Goal: Information Seeking & Learning: Learn about a topic

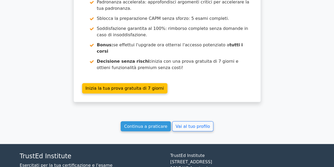
scroll to position [1082, 0]
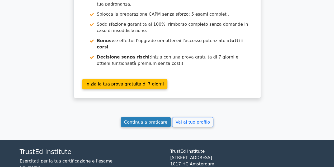
click at [138, 119] on font "Continua a praticare" at bounding box center [145, 121] width 43 height 5
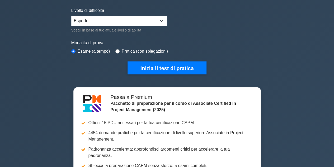
scroll to position [121, 0]
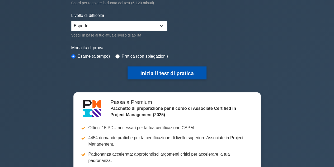
click at [169, 75] on button "Inizia il test di pratica" at bounding box center [166, 72] width 79 height 13
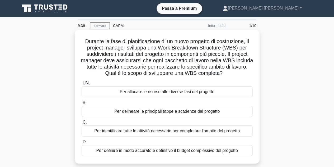
click at [195, 131] on font "Per identificare tutte le attività necessarie per completare l'ambito del proge…" at bounding box center [166, 130] width 145 height 4
click at [82, 124] on input "C. Per identificare tutte le attività necessarie per completare l'ambito del pr…" at bounding box center [82, 121] width 0 height 3
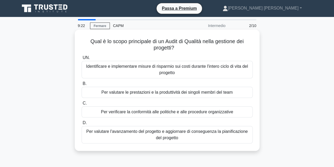
click at [221, 112] on font "Per verificare la conformità alle politiche e alle procedure organizzative" at bounding box center [167, 111] width 132 height 4
click at [82, 105] on input "C. Per verificare la conformità alle politiche e alle procedure organizzative" at bounding box center [82, 102] width 0 height 3
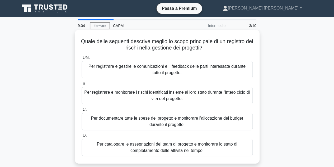
click at [215, 94] on font "Per registrare e monitorare i rischi identificati insieme al loro stato durante…" at bounding box center [166, 95] width 165 height 11
click at [82, 85] on input "B. Per registrare e monitorare i rischi identificati insieme al loro stato dura…" at bounding box center [82, 83] width 0 height 3
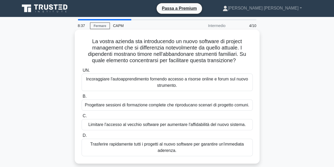
click at [196, 107] on font "Progettare sessioni di formazione complete che riproducano scenari di progetto …" at bounding box center [167, 104] width 164 height 4
click at [82, 98] on input "B. Progettare sessioni di formazione complete che riproducano scenari di proget…" at bounding box center [82, 95] width 0 height 3
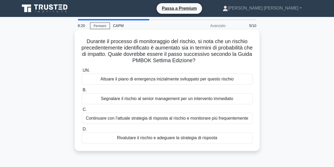
click at [203, 136] on font "Rivalutare il rischio e adeguare la strategia di risposta" at bounding box center [167, 137] width 100 height 4
click at [82, 131] on input "D. Rivalutare il rischio e adeguare la strategia di risposta" at bounding box center [82, 128] width 0 height 3
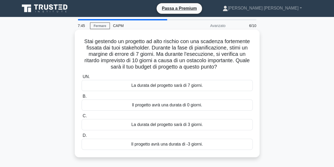
click at [185, 124] on font "La durata del progetto sarà di 3 giorni." at bounding box center [166, 124] width 71 height 4
click at [82, 117] on input "C. La durata del progetto sarà di 3 giorni." at bounding box center [82, 115] width 0 height 3
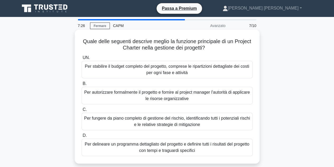
click at [219, 96] on font "Per autorizzare formalmente il progetto e fornire al project manager l'autorità…" at bounding box center [167, 95] width 166 height 13
click at [82, 85] on input "B. Per autorizzare formalmente il progetto e fornire al project manager l'autor…" at bounding box center [82, 83] width 0 height 3
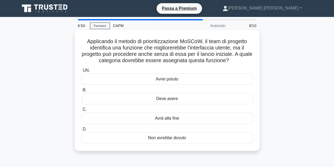
click at [169, 117] on font "Avrà alla fine" at bounding box center [167, 118] width 24 height 4
click at [82, 111] on input "C. Avrà alla fine" at bounding box center [82, 109] width 0 height 3
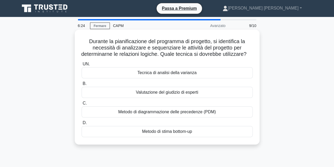
click at [208, 114] on font "Metodo di diagrammazione delle precedenze (PDM)" at bounding box center [167, 111] width 98 height 4
click at [82, 105] on input "C. Metodo di diagrammazione delle precedenze (PDM)" at bounding box center [82, 102] width 0 height 3
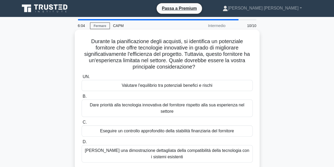
click at [187, 86] on font "Valutare l'equilibrio tra potenziali benefici e rischi" at bounding box center [167, 85] width 91 height 4
click at [82, 78] on input "UN. Valutare l'equilibrio tra potenziali benefici e rischi" at bounding box center [82, 76] width 0 height 3
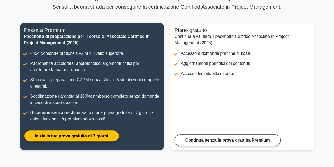
scroll to position [122, 0]
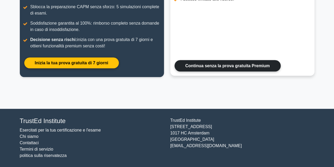
click at [243, 67] on link "Continua senza la prova gratuita Premium" at bounding box center [227, 65] width 106 height 11
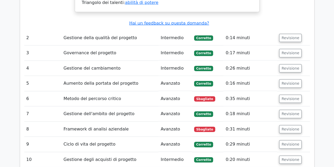
scroll to position [749, 0]
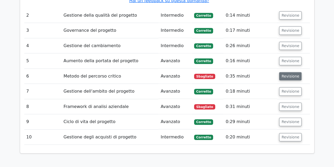
click at [290, 74] on font "Revisione" at bounding box center [290, 76] width 18 height 4
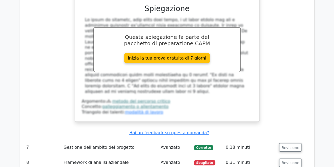
scroll to position [982, 0]
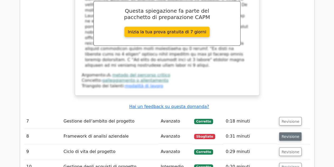
click at [287, 134] on font "Revisione" at bounding box center [290, 136] width 18 height 4
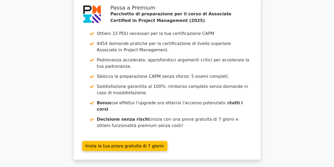
scroll to position [1499, 0]
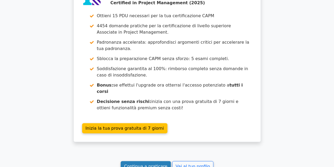
click at [139, 163] on font "Continua a praticare" at bounding box center [145, 165] width 43 height 5
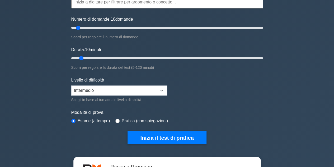
scroll to position [81, 0]
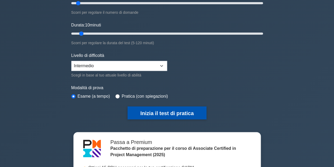
click at [157, 113] on font "Inizia il test di pratica" at bounding box center [166, 113] width 53 height 6
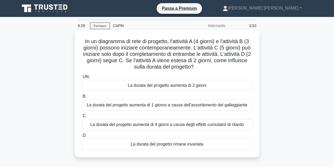
click at [215, 84] on div "La durata del progetto aumenta di 2 giorni" at bounding box center [167, 85] width 171 height 11
click at [82, 78] on input "UN. La durata del progetto aumenta di 2 giorni" at bounding box center [82, 76] width 0 height 3
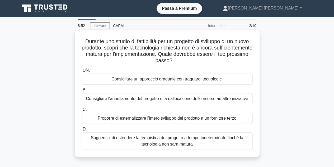
click at [225, 81] on div "Consigliare un approccio graduale con traguardi tecnologici" at bounding box center [167, 78] width 171 height 11
click at [82, 72] on input "UN. Consigliare un approccio graduale con traguardi tecnologici" at bounding box center [82, 70] width 0 height 3
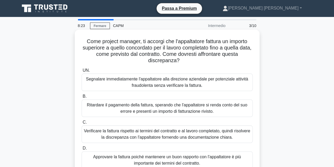
click at [219, 136] on font "Verificare la fattura rispetto ai termini del contratto e al lavoro completato,…" at bounding box center [167, 133] width 166 height 11
click at [82, 124] on input "C. Verificare la fattura rispetto ai termini del contratto e al lavoro completa…" at bounding box center [82, 121] width 0 height 3
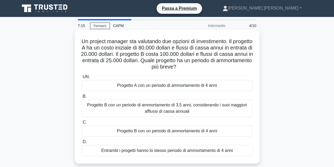
click at [193, 151] on font "Entrambi i progetti hanno lo stesso periodo di ammortamento di 4 anni" at bounding box center [166, 150] width 131 height 4
click at [82, 143] on input "D. Entrambi i progetti hanno lo stesso periodo di ammortamento di 4 anni" at bounding box center [82, 141] width 0 height 3
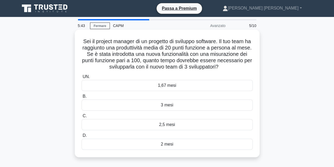
click at [176, 87] on div "1,67 mesi" at bounding box center [167, 85] width 171 height 11
click at [82, 78] on input "UN. 1,67 mesi" at bounding box center [82, 76] width 0 height 3
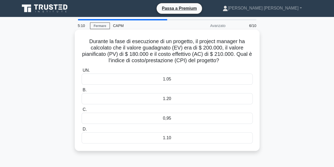
click at [175, 120] on div "0,95" at bounding box center [167, 117] width 171 height 11
click at [82, 111] on input "C. 0,95" at bounding box center [82, 109] width 0 height 3
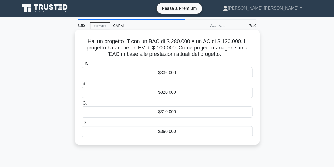
click at [182, 73] on div "$336.000" at bounding box center [167, 72] width 171 height 11
click at [82, 66] on input "UN. $336.000" at bounding box center [82, 63] width 0 height 3
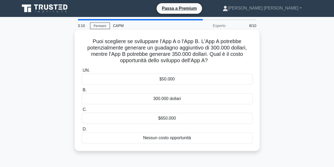
drag, startPoint x: 297, startPoint y: 80, endPoint x: 236, endPoint y: 130, distance: 79.0
click at [236, 130] on div "Puoi scegliere se sviluppare l'App A o l'App B. L'App A potrebbe potenzialmente…" at bounding box center [167, 94] width 301 height 127
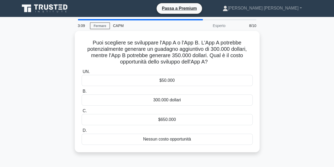
click at [281, 126] on div "Puoi scegliere se sviluppare l'App A o l'App B. L'App A potrebbe potenzialmente…" at bounding box center [167, 94] width 301 height 127
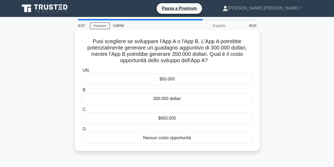
click at [175, 139] on font "Nessun costo opportunità" at bounding box center [167, 137] width 48 height 4
click at [82, 131] on input "D. Nessun costo opportunità" at bounding box center [82, 128] width 0 height 3
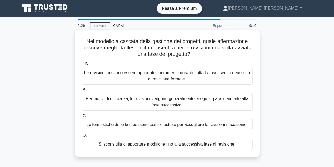
click at [175, 146] on font "Si sconsiglia di apportare modifiche fino alla successiva fase di revisione." at bounding box center [166, 143] width 137 height 4
click at [82, 137] on input "D. Si sconsiglia di apportare modifiche fino alla successiva fase di revisione." at bounding box center [82, 135] width 0 height 3
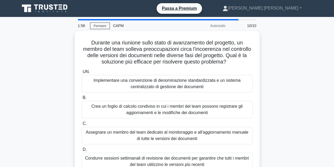
scroll to position [11, 0]
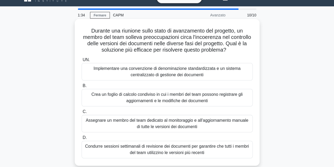
click at [177, 72] on font "Implementare una convenzione di denominazione standardizzata e un sistema centr…" at bounding box center [166, 71] width 147 height 11
click at [82, 61] on input "UN. Implementare una convenzione di denominazione standardizzata e un sistema c…" at bounding box center [82, 59] width 0 height 3
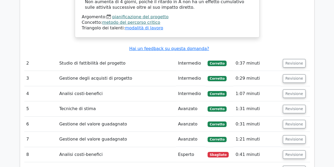
scroll to position [828, 0]
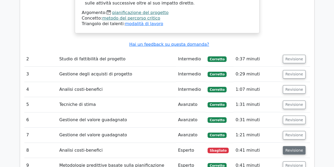
click at [293, 148] on font "Revisione" at bounding box center [294, 150] width 18 height 4
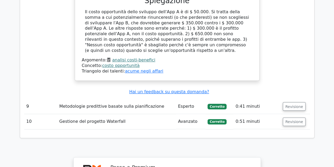
scroll to position [1250, 0]
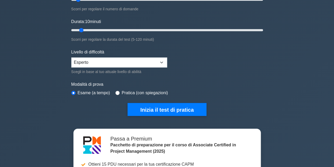
scroll to position [84, 0]
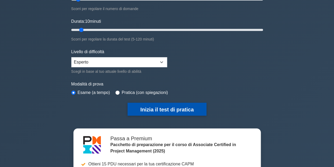
click at [164, 108] on font "Inizia il test di pratica" at bounding box center [166, 109] width 53 height 6
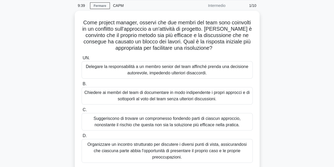
scroll to position [21, 0]
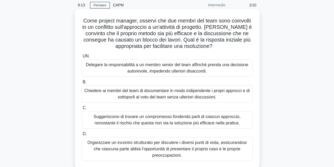
click at [212, 97] on font "Chiedere ai membri del team di documentare in modo indipendente i propri approc…" at bounding box center [166, 93] width 165 height 11
click at [82, 84] on input "B. Chiedere ai membri del team di documentare in modo indipendente i propri app…" at bounding box center [82, 81] width 0 height 3
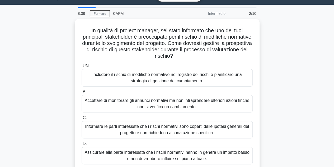
scroll to position [12, 0]
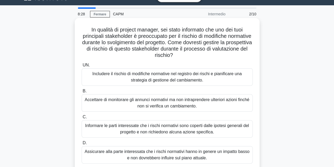
click at [208, 79] on font "Includere il rischio di modifiche normative nel registro dei rischi e pianifica…" at bounding box center [167, 76] width 166 height 13
click at [82, 67] on input "UN. Includere il rischio di modifiche normative nel registro dei rischi e piani…" at bounding box center [82, 64] width 0 height 3
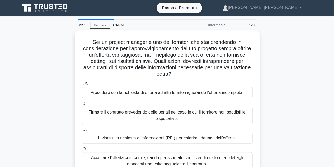
scroll to position [0, 0]
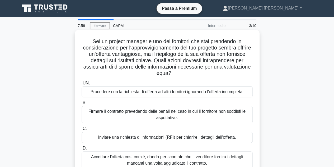
click at [233, 136] on font "Inviare una richiesta di informazioni (RFI) per chiarire i dettagli dell'offert…" at bounding box center [167, 137] width 138 height 4
click at [82, 130] on input "C. Inviare una richiesta di informazioni (RFI) per chiarire i dettagli dell'off…" at bounding box center [82, 128] width 0 height 3
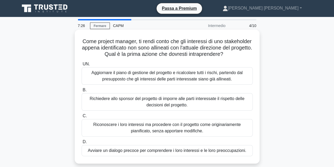
click at [213, 81] on font "Aggiornare il piano di gestione del progetto e ricalcolare tutti i rischi, part…" at bounding box center [166, 75] width 151 height 11
click at [82, 66] on input "UN. Aggiornare il piano di gestione del progetto e ricalcolare tutti i rischi, …" at bounding box center [82, 63] width 0 height 3
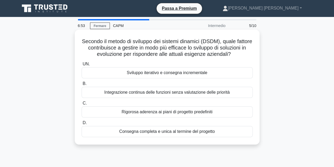
click at [203, 75] on font "Sviluppo iterativo e consegna incrementale" at bounding box center [167, 72] width 80 height 4
click at [82, 66] on input "UN. Sviluppo iterativo e consegna incrementale" at bounding box center [82, 63] width 0 height 3
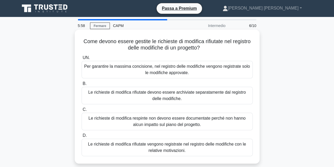
click at [206, 70] on font "Per garantire la massima concisione, nel registro delle modifiche vengono regis…" at bounding box center [167, 69] width 166 height 13
click at [82, 59] on input "UN. Per garantire la massima concisione, nel registro delle modifiche vengono r…" at bounding box center [82, 57] width 0 height 3
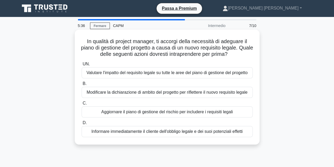
click at [232, 75] on font "Valutare l'impatto del requisito legale su tutte le aree del piano di gestione …" at bounding box center [166, 72] width 161 height 4
click at [82, 66] on input "UN. Valutare l'impatto del requisito legale su tutte le aree del piano di gesti…" at bounding box center [82, 63] width 0 height 3
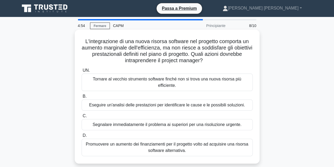
click at [230, 106] on font "Eseguire un'analisi delle prestazioni per identificare le cause e le possibili …" at bounding box center [167, 104] width 156 height 4
click at [82, 98] on input "B. Eseguire un'analisi delle prestazioni per identificare le cause e le possibi…" at bounding box center [82, 95] width 0 height 3
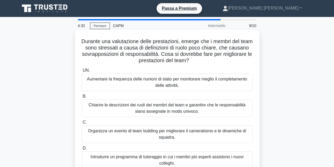
click at [213, 107] on font "Chiarire le descrizioni dei ruoli dei membri del team e garantire che le respon…" at bounding box center [166, 107] width 157 height 11
click at [82, 98] on input "B. Chiarire le descrizioni dei ruoli dei membri del team e garantire che le res…" at bounding box center [82, 95] width 0 height 3
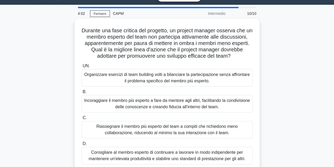
scroll to position [12, 0]
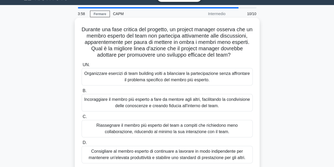
click at [201, 102] on font "Incoraggiare il membro più esperto a fare da mentore agli altri, facilitando la…" at bounding box center [167, 102] width 166 height 13
click at [82, 92] on input "B. Incoraggiare il membro più esperto a fare da mentore agli altri, facilitando…" at bounding box center [82, 90] width 0 height 3
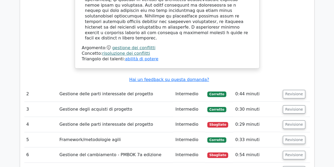
scroll to position [769, 0]
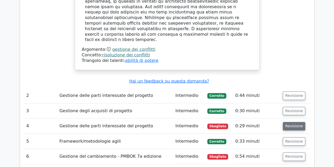
click at [296, 124] on font "Revisione" at bounding box center [294, 126] width 18 height 4
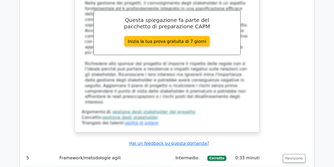
scroll to position [1062, 0]
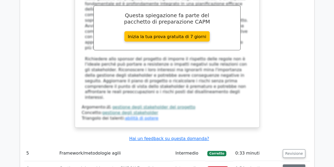
click at [294, 166] on font "Revisione" at bounding box center [294, 168] width 18 height 4
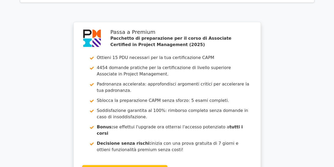
scroll to position [1551, 0]
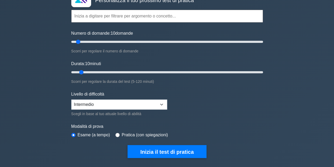
scroll to position [53, 0]
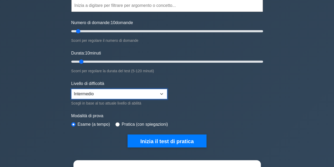
click at [157, 95] on select "Principiante Intermedio Esperto" at bounding box center [119, 94] width 96 height 10
select select "expert"
click at [71, 89] on select "Principiante Intermedio Esperto" at bounding box center [119, 94] width 96 height 10
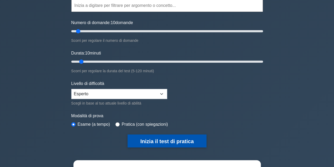
click at [156, 139] on font "Inizia il test di pratica" at bounding box center [166, 141] width 53 height 6
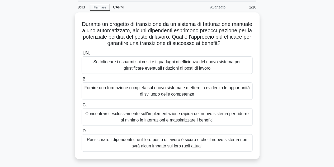
scroll to position [19, 0]
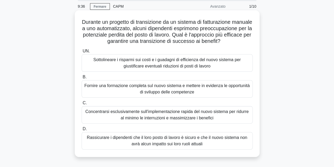
click at [209, 94] on font "Fornire una formazione completa sul nuovo sistema e mettere in evidenza le oppo…" at bounding box center [166, 88] width 165 height 11
click at [82, 79] on input "B. Fornire una formazione completa sul nuovo sistema e mettere in evidenza le o…" at bounding box center [82, 76] width 0 height 3
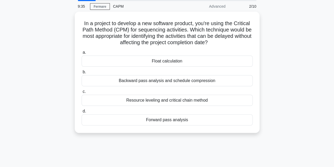
scroll to position [0, 0]
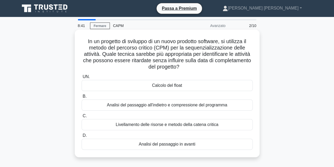
click at [180, 86] on font "Calcolo del float" at bounding box center [167, 85] width 30 height 4
click at [82, 78] on input "UN. Calcolo del float" at bounding box center [82, 76] width 0 height 3
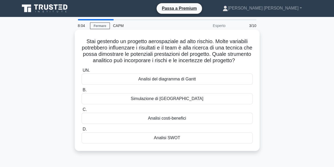
click at [213, 104] on div "Simulazione di [GEOGRAPHIC_DATA]" at bounding box center [167, 98] width 171 height 11
click at [82, 92] on input "B. Simulazione di [GEOGRAPHIC_DATA]" at bounding box center [82, 89] width 0 height 3
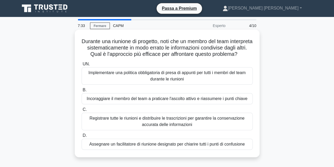
click at [225, 101] on font "Incoraggiare il membro del team a praticare l'ascolto attivo e riassumere i pun…" at bounding box center [167, 98] width 161 height 4
click at [82, 92] on input "B. Incoraggiare il membro del team a praticare l'ascolto attivo e riassumere i …" at bounding box center [82, 89] width 0 height 3
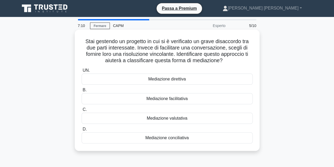
click at [188, 81] on div "Mediazione direttiva" at bounding box center [167, 78] width 171 height 11
click at [82, 72] on input "UN. Mediazione direttiva" at bounding box center [82, 70] width 0 height 3
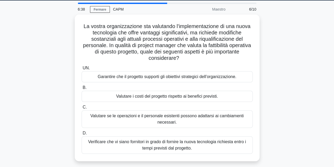
scroll to position [17, 0]
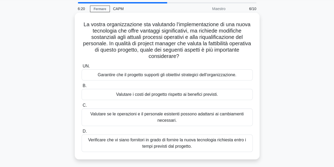
click at [179, 74] on font "Garantire che il progetto supporti gli obiettivi strategici dell'organizzazione." at bounding box center [167, 74] width 139 height 4
click at [82, 68] on input "UN. Garantire che il progetto supporti gli obiettivi strategici dell'organizzaz…" at bounding box center [82, 65] width 0 height 3
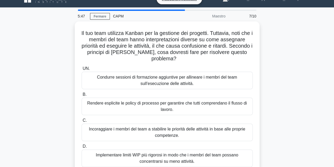
scroll to position [9, 0]
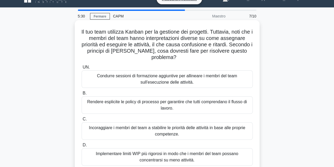
click at [215, 129] on font "Incoraggiare i membri del team a stabilire le priorità delle attività in base a…" at bounding box center [167, 130] width 156 height 11
click at [82, 121] on input "C. Incoraggiare i membri del team a stabilire le priorità delle attività in bas…" at bounding box center [82, 118] width 0 height 3
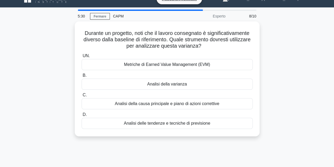
scroll to position [0, 0]
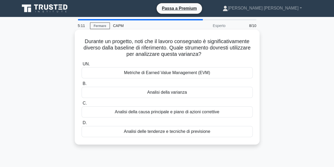
click at [215, 92] on div "Analisi della varianza" at bounding box center [167, 92] width 171 height 11
click at [82, 85] on input "B. Analisi della varianza" at bounding box center [82, 83] width 0 height 3
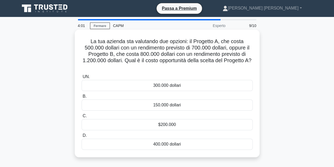
click at [175, 124] on font "$200.000" at bounding box center [167, 124] width 18 height 4
click at [82, 117] on input "C. $200.000" at bounding box center [82, 115] width 0 height 3
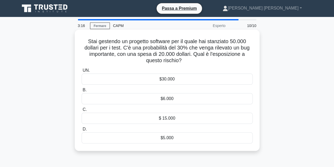
click at [170, 99] on font "$6.000" at bounding box center [166, 98] width 13 height 4
click at [82, 92] on input "B. $6.000" at bounding box center [82, 89] width 0 height 3
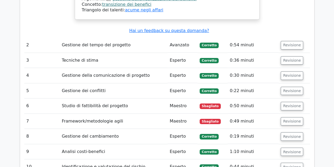
scroll to position [876, 0]
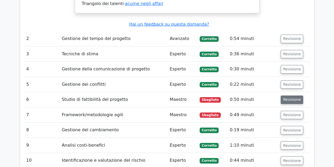
click at [290, 97] on font "Revisione" at bounding box center [292, 99] width 18 height 4
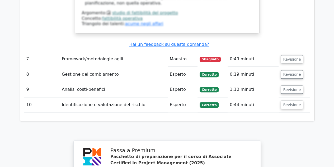
scroll to position [1238, 0]
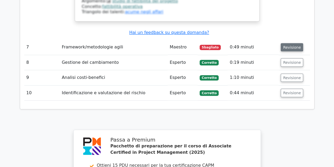
click at [293, 43] on button "Revisione" at bounding box center [292, 47] width 22 height 8
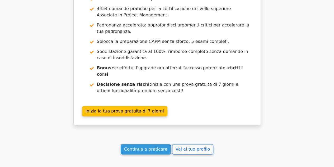
scroll to position [1727, 0]
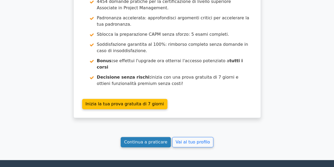
click at [144, 139] on font "Continua a praticare" at bounding box center [145, 141] width 43 height 5
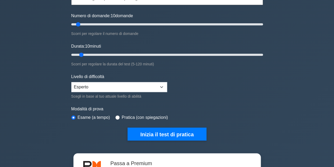
scroll to position [63, 0]
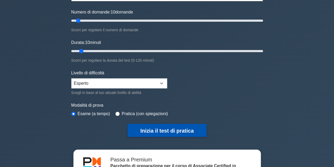
click at [160, 129] on font "Inizia il test di pratica" at bounding box center [166, 130] width 53 height 6
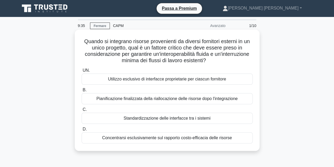
click at [192, 120] on font "Standardizzazione delle interfacce tra i sistemi" at bounding box center [166, 118] width 87 height 4
click at [82, 111] on input "C. Standardizzazione delle interfacce tra i sistemi" at bounding box center [82, 109] width 0 height 3
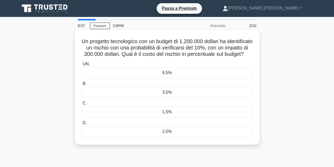
click at [179, 117] on div "1,5%" at bounding box center [167, 111] width 171 height 11
click at [82, 105] on input "C. 1,5%" at bounding box center [82, 102] width 0 height 3
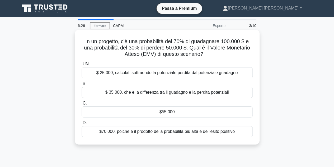
click at [193, 111] on div "$55.000" at bounding box center [167, 111] width 171 height 11
click at [82, 105] on input "C. $55.000" at bounding box center [82, 102] width 0 height 3
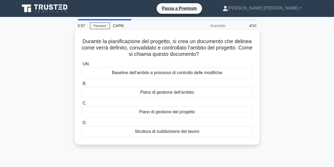
click at [219, 75] on font "Baseline dell'ambito e processo di controllo delle modifiche" at bounding box center [167, 72] width 110 height 4
click at [82, 66] on input "UN. Baseline dell'ambito e processo di controllo delle modifiche" at bounding box center [82, 63] width 0 height 3
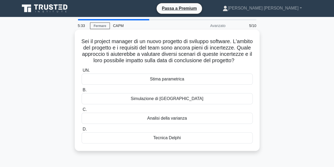
click at [189, 101] on font "Simulazione di [GEOGRAPHIC_DATA]" at bounding box center [167, 98] width 73 height 4
click at [82, 92] on input "B. Simulazione di [GEOGRAPHIC_DATA]" at bounding box center [82, 89] width 0 height 3
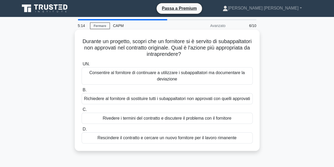
click at [207, 120] on font "Rivedere i termini del contratto e discutere il problema con il fornitore" at bounding box center [167, 118] width 129 height 4
click at [82, 111] on input "C. Rivedere i termini del contratto e discutere il problema con il fornitore" at bounding box center [82, 109] width 0 height 3
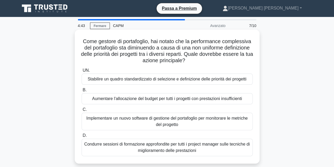
click at [223, 79] on font "Stabilire un quadro standardizzato di selezione e definizione delle priorità de…" at bounding box center [167, 79] width 159 height 4
click at [82, 72] on input "UN. Stabilire un quadro standardizzato di selezione e definizione delle priorit…" at bounding box center [82, 70] width 0 height 3
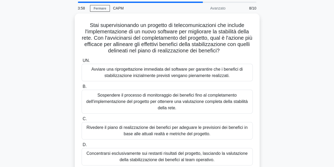
scroll to position [16, 0]
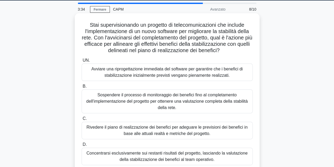
click at [223, 132] on font "Rivedere il piano di realizzazione dei benefici per adeguare le previsioni dei …" at bounding box center [167, 130] width 166 height 13
click at [82, 120] on input "C. Rivedere il piano di realizzazione dei benefici per adeguare le previsioni d…" at bounding box center [82, 118] width 0 height 3
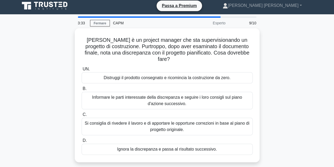
scroll to position [0, 0]
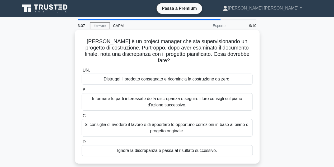
click at [233, 122] on font "Si consiglia di rivedere il lavoro e di apportare le opportune correzioni in ba…" at bounding box center [167, 127] width 164 height 11
click at [82, 117] on input "C. Si consiglia di rivedere il lavoro e di apportare le opportune correzioni in…" at bounding box center [82, 115] width 0 height 3
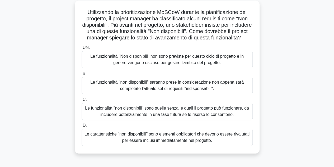
scroll to position [31, 0]
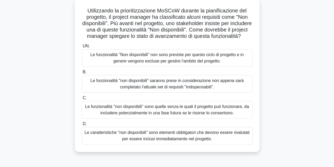
click at [210, 115] on font "Le funzionalità "non disponibili" sono quelle senza le quali il progetto può fu…" at bounding box center [167, 109] width 164 height 11
click at [82, 99] on input "C. Le funzionalità "non disponibili" sono quelle senza le quali il progetto può…" at bounding box center [82, 97] width 0 height 3
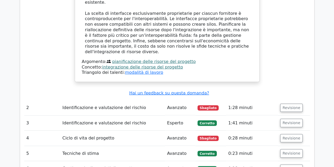
scroll to position [681, 0]
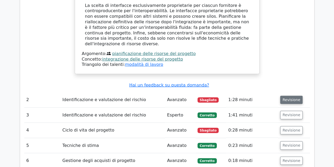
click at [297, 96] on button "Revisione" at bounding box center [291, 100] width 22 height 8
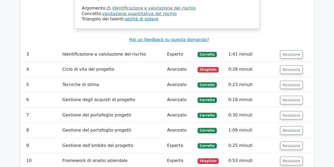
scroll to position [969, 0]
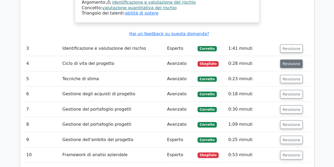
click at [289, 61] on font "Revisione" at bounding box center [291, 63] width 18 height 4
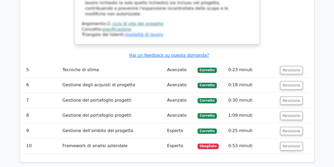
scroll to position [1346, 0]
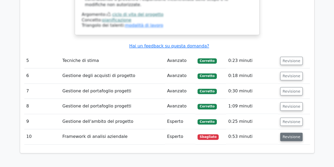
click at [292, 134] on font "Revisione" at bounding box center [291, 136] width 18 height 4
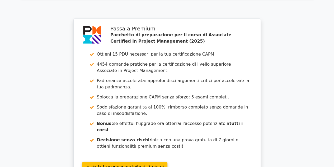
scroll to position [1873, 0]
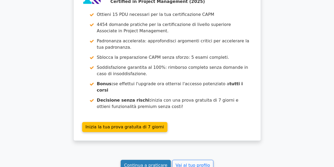
click at [141, 162] on font "Continua a praticare" at bounding box center [145, 164] width 43 height 5
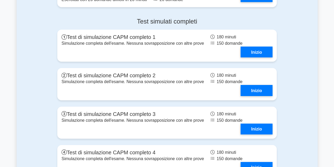
scroll to position [1885, 0]
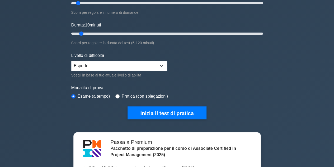
scroll to position [84, 0]
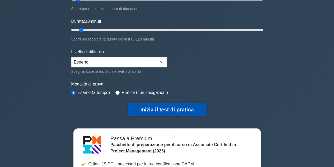
click at [162, 108] on font "Inizia il test di pratica" at bounding box center [166, 109] width 53 height 6
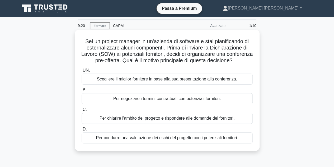
click at [235, 120] on font "Per chiarire l'ambito del progetto e rispondere alle domande dei fornitori." at bounding box center [166, 118] width 135 height 4
click at [82, 111] on input "C. Per chiarire l'ambito del progetto e rispondere alle domande dei fornitori." at bounding box center [82, 109] width 0 height 3
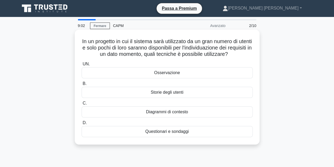
click at [186, 133] on font "Questionari e sondaggi" at bounding box center [167, 131] width 44 height 4
click at [82, 124] on input "D. Questionari e sondaggi" at bounding box center [82, 122] width 0 height 3
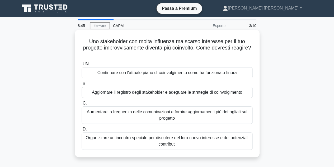
click at [239, 93] on font "Aggiornare il registro degli stakeholder e adeguare le strategie di coinvolgime…" at bounding box center [167, 92] width 150 height 4
click at [82, 85] on input "B. Aggiornare il registro degli stakeholder e adeguare le strategie di coinvolg…" at bounding box center [82, 83] width 0 height 3
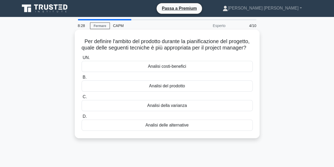
click at [177, 88] on font "Analisi del prodotto" at bounding box center [167, 85] width 36 height 4
click at [82, 79] on input "B. Analisi del prodotto" at bounding box center [82, 76] width 0 height 3
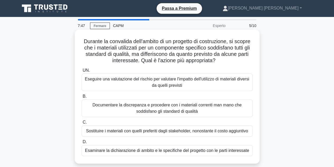
click at [195, 108] on font "Documentare la discrepanza e procedere con i materiali correnti man mano che so…" at bounding box center [166, 107] width 149 height 11
click at [82, 98] on input "B. Documentare la discrepanza e procedere con i materiali correnti man mano che…" at bounding box center [82, 95] width 0 height 3
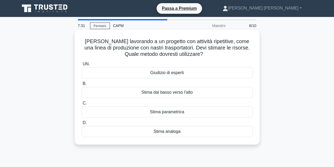
click at [174, 131] on font "Stima analoga" at bounding box center [166, 131] width 27 height 4
click at [82, 124] on input "D. Stima analoga" at bounding box center [82, 122] width 0 height 3
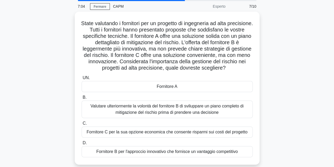
scroll to position [20, 0]
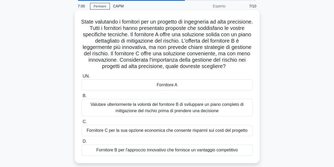
click at [167, 84] on font "Fornitore A" at bounding box center [166, 84] width 21 height 4
click at [82, 78] on input "UN. Fornitore A" at bounding box center [82, 75] width 0 height 3
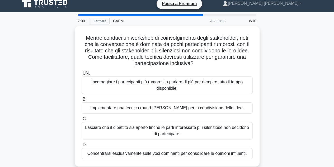
scroll to position [0, 0]
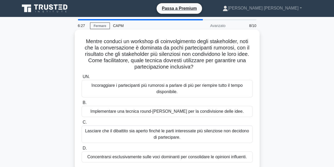
click at [207, 112] on font "Implementare una tecnica round-robin per la condivisione delle idee." at bounding box center [166, 111] width 153 height 4
click at [82, 104] on input "B. Implementare una tecnica round-robin per la condivisione delle idee." at bounding box center [82, 102] width 0 height 3
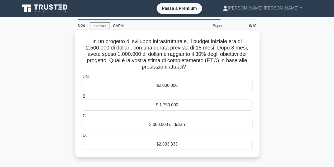
click at [172, 87] on font "$2.000.000" at bounding box center [166, 85] width 21 height 4
click at [82, 78] on input "UN. $2.000.000" at bounding box center [82, 76] width 0 height 3
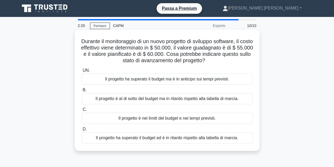
click at [179, 137] on font "Il progetto ha superato il budget ed è in ritardo rispetto alla tabella di marc…" at bounding box center [167, 137] width 142 height 4
click at [82, 131] on input "D. Il progetto ha superato il budget ed è in ritardo rispetto alla tabella di m…" at bounding box center [82, 128] width 0 height 3
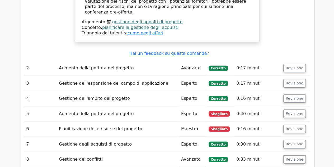
scroll to position [686, 0]
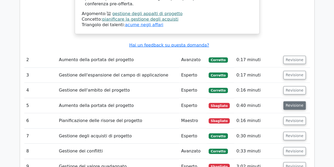
click at [296, 103] on font "Revisione" at bounding box center [295, 105] width 18 height 4
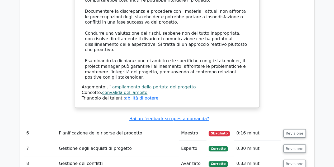
scroll to position [1072, 0]
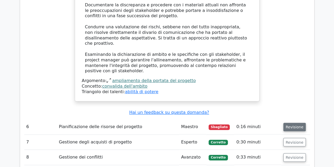
click at [290, 125] on font "Revisione" at bounding box center [295, 127] width 18 height 4
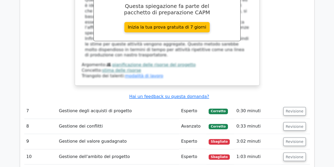
scroll to position [1340, 0]
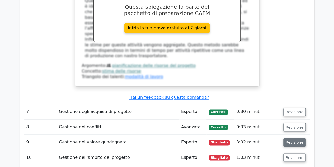
click at [295, 140] on font "Revisione" at bounding box center [295, 142] width 18 height 4
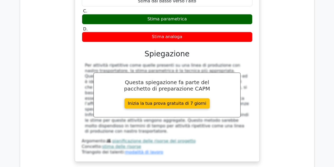
scroll to position [1412, 0]
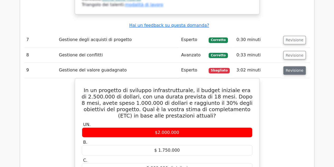
click at [294, 68] on font "Revisione" at bounding box center [295, 70] width 18 height 4
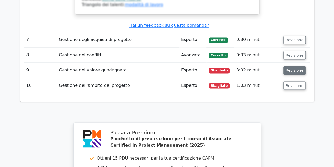
click at [286, 68] on font "Revisione" at bounding box center [295, 70] width 18 height 4
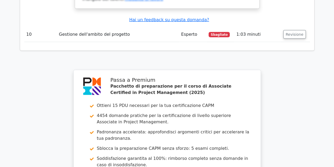
scroll to position [1803, 0]
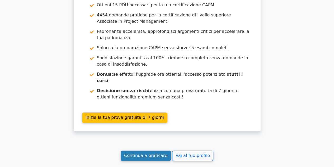
click at [133, 153] on font "Continua a praticare" at bounding box center [145, 155] width 43 height 5
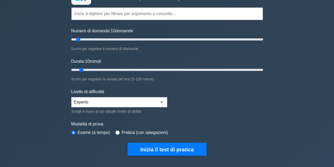
scroll to position [47, 0]
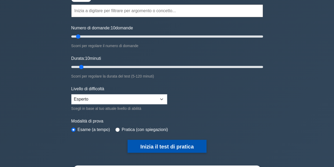
click at [157, 146] on font "Inizia il test di pratica" at bounding box center [166, 146] width 53 height 6
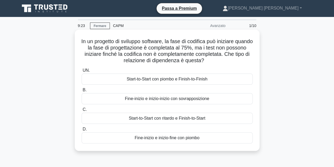
click at [200, 116] on font "Start-to-Start con ritardo e Finish-to-Start" at bounding box center [167, 118] width 77 height 4
click at [82, 111] on input "C. Start-to-Start con ritardo e Finish-to-Start" at bounding box center [82, 109] width 0 height 3
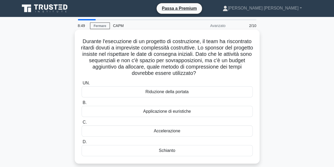
click at [167, 151] on font "Schianto" at bounding box center [167, 150] width 16 height 4
click at [82, 143] on input "D. Schianto" at bounding box center [82, 141] width 0 height 3
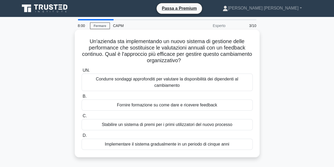
click at [227, 84] on font "Condurre sondaggi approfonditi per valutare la disponibilità dei dipendenti al …" at bounding box center [167, 82] width 166 height 13
click at [82, 72] on input "UN. Condurre sondaggi approfonditi per valutare la disponibilità dei dipendenti…" at bounding box center [82, 70] width 0 height 3
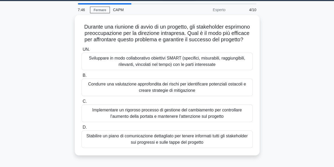
scroll to position [15, 0]
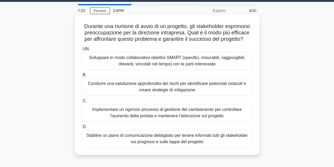
click at [205, 145] on font "Stabilire un piano di comunicazione dettagliato per tenere informati tutti gli …" at bounding box center [167, 138] width 166 height 13
click at [82, 128] on input "D. Stabilire un piano di comunicazione dettagliato per tenere informati tutti g…" at bounding box center [82, 126] width 0 height 3
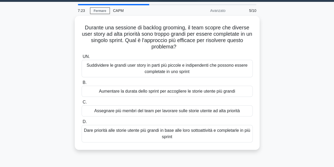
scroll to position [0, 0]
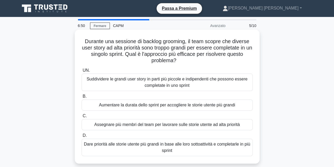
click at [197, 85] on font "Suddividere le grandi user story in parti più piccole e indipendenti che posson…" at bounding box center [167, 82] width 166 height 13
click at [82, 72] on input "UN. Suddividere le grandi user story in parti più piccole e indipendenti che po…" at bounding box center [82, 70] width 0 height 3
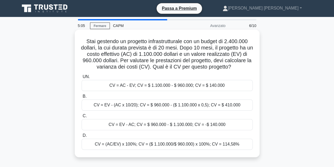
click at [230, 104] on font "CV = EV - (AC x 10/20); CV = $ 960.000 - ($ 1.100.000 x 0,5); CV = $ 410.000" at bounding box center [167, 104] width 146 height 4
click at [82, 98] on input "B. CV = EV - (AC x 10/20); CV = $ 960.000 - ($ 1.100.000 x 0,5); CV = $ 410.000" at bounding box center [82, 95] width 0 height 3
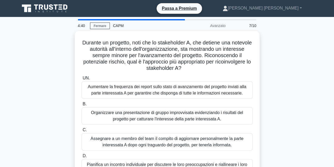
drag, startPoint x: 333, startPoint y: 84, endPoint x: 334, endPoint y: 93, distance: 8.7
click at [334, 93] on main "4:40 Fermare CAPM Avanzato 7/10 Durante un progetto, noti che lo stakeholder A,…" at bounding box center [167, 151] width 334 height 268
click at [306, 130] on div "Durante un progetto, noti che lo stakeholder A, che detiene una notevole autori…" at bounding box center [167, 110] width 301 height 159
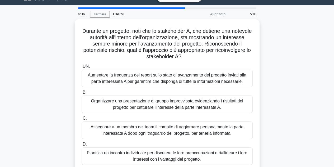
scroll to position [12, 0]
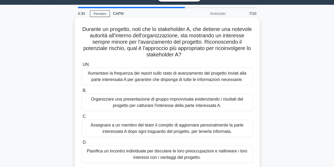
click at [195, 152] on font "Pianifica un incontro individuale per discutere le loro preoccupazioni e rialli…" at bounding box center [167, 153] width 160 height 11
click at [82, 144] on input "D. Pianifica un incontro individuale per discutere le loro preoccupazioni e ria…" at bounding box center [82, 141] width 0 height 3
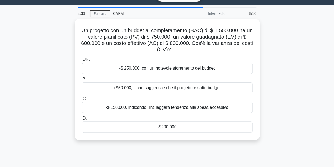
scroll to position [0, 0]
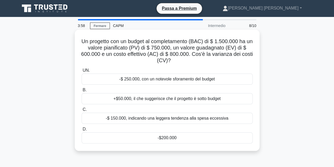
click at [207, 139] on div "-$200.000" at bounding box center [167, 137] width 171 height 11
click at [82, 131] on input "D. -$200.000" at bounding box center [82, 128] width 0 height 3
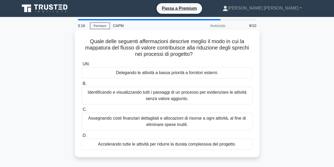
click at [229, 96] on font "Identificando e visualizzando tutti i passaggi di un processo per evidenziare l…" at bounding box center [167, 95] width 166 height 13
click at [82, 85] on input "B. Identificando e visualizzando tutti i passaggi di un processo per evidenziar…" at bounding box center [82, 83] width 0 height 3
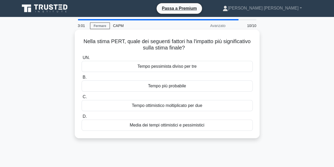
click at [192, 125] on font "Media dei tempi ottimistici e pessimistici" at bounding box center [167, 124] width 75 height 4
click at [82, 118] on input "D. Media dei tempi ottimistici e pessimistici" at bounding box center [82, 116] width 0 height 3
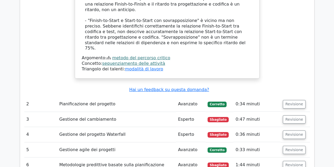
scroll to position [806, 0]
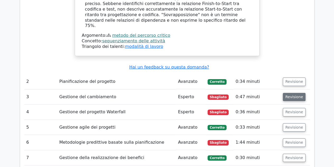
click at [296, 93] on button "Revisione" at bounding box center [294, 97] width 22 height 8
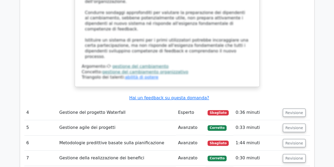
scroll to position [1147, 0]
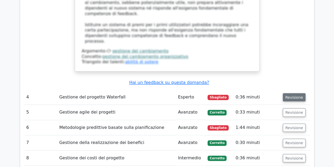
click at [287, 95] on font "Revisione" at bounding box center [294, 97] width 18 height 4
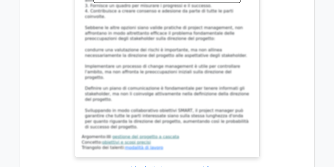
scroll to position [1468, 0]
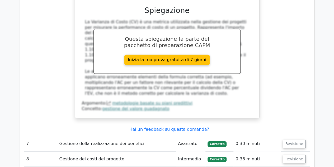
scroll to position [1791, 0]
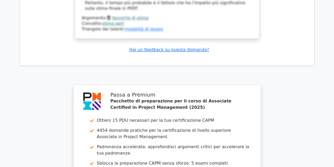
scroll to position [2330, 0]
